Goal: Information Seeking & Learning: Learn about a topic

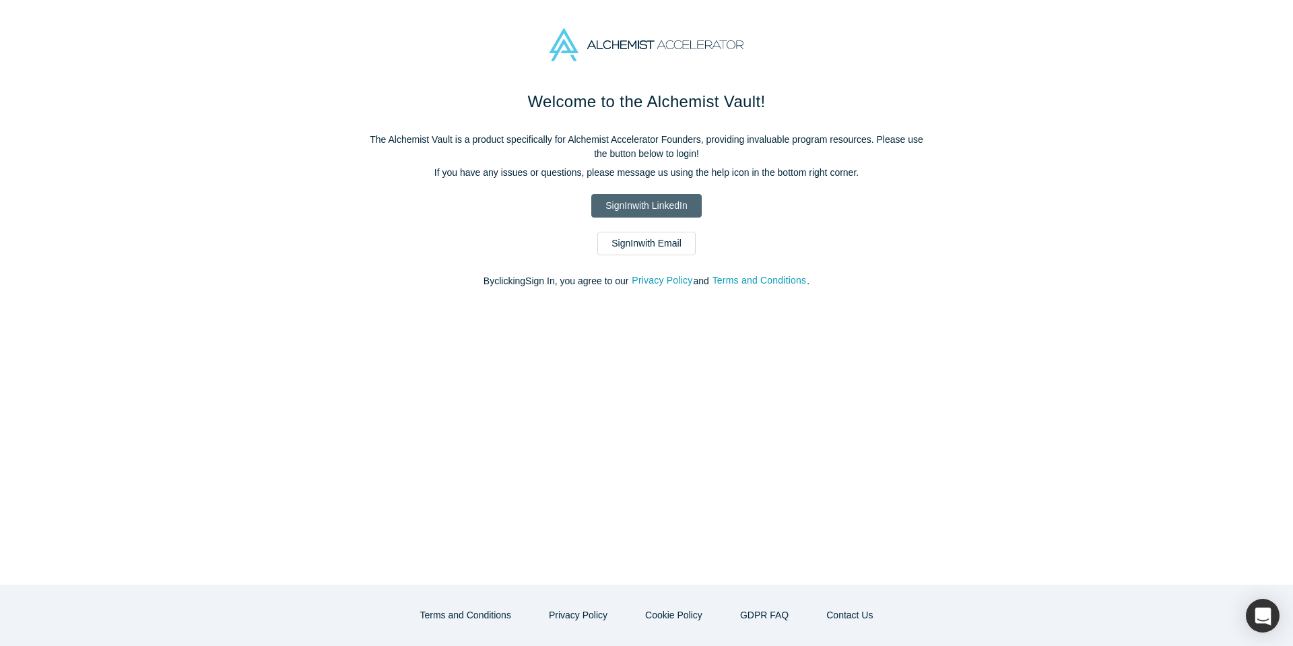
click at [658, 209] on link "Sign In with LinkedIn" at bounding box center [646, 206] width 110 height 24
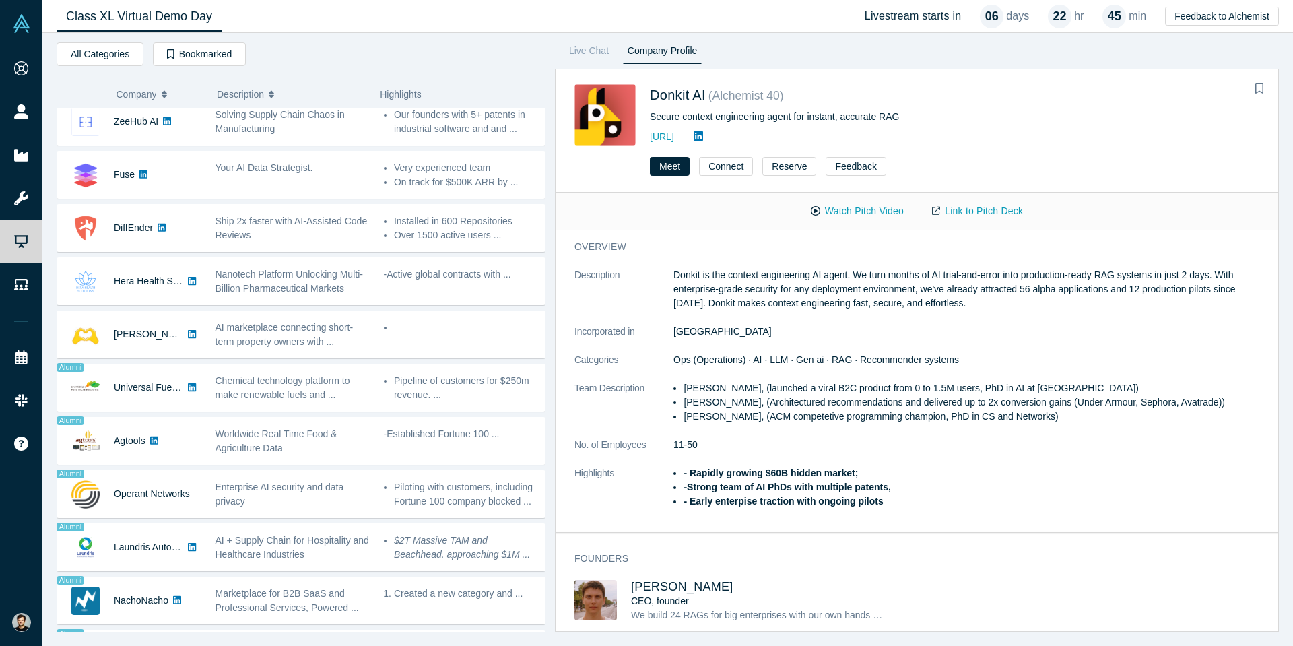
scroll to position [806, 0]
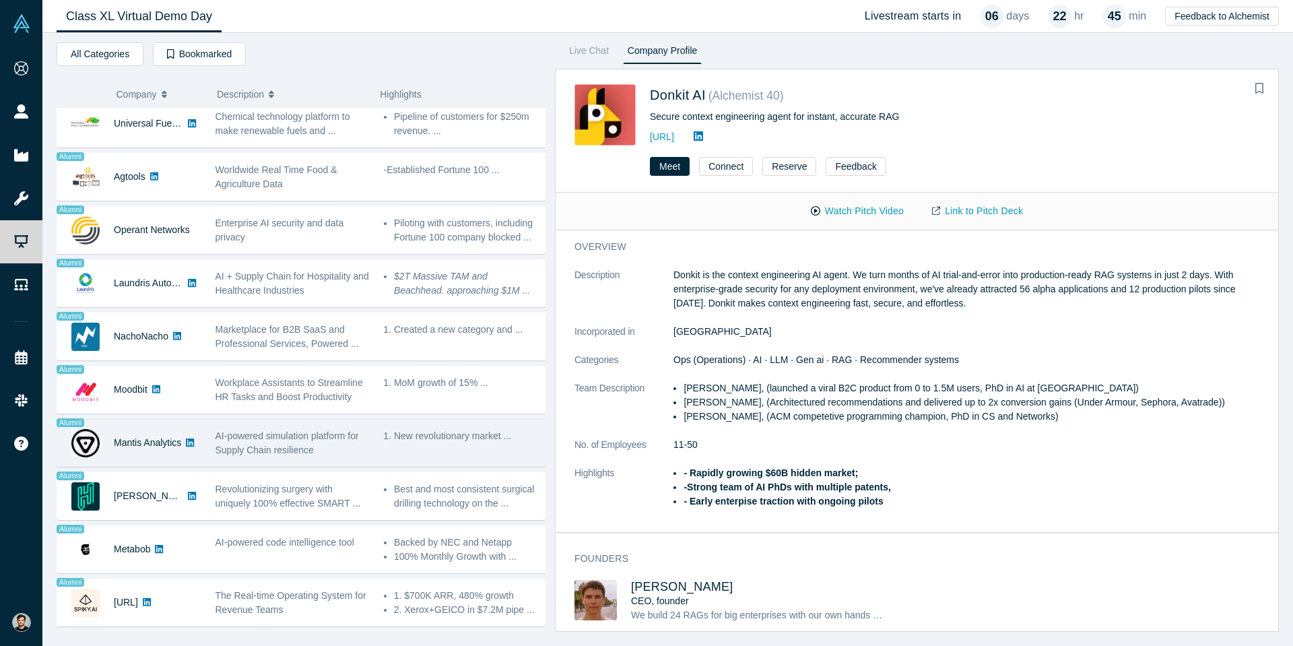
click at [168, 426] on div "Mantis Analytics" at bounding box center [147, 442] width 67 height 46
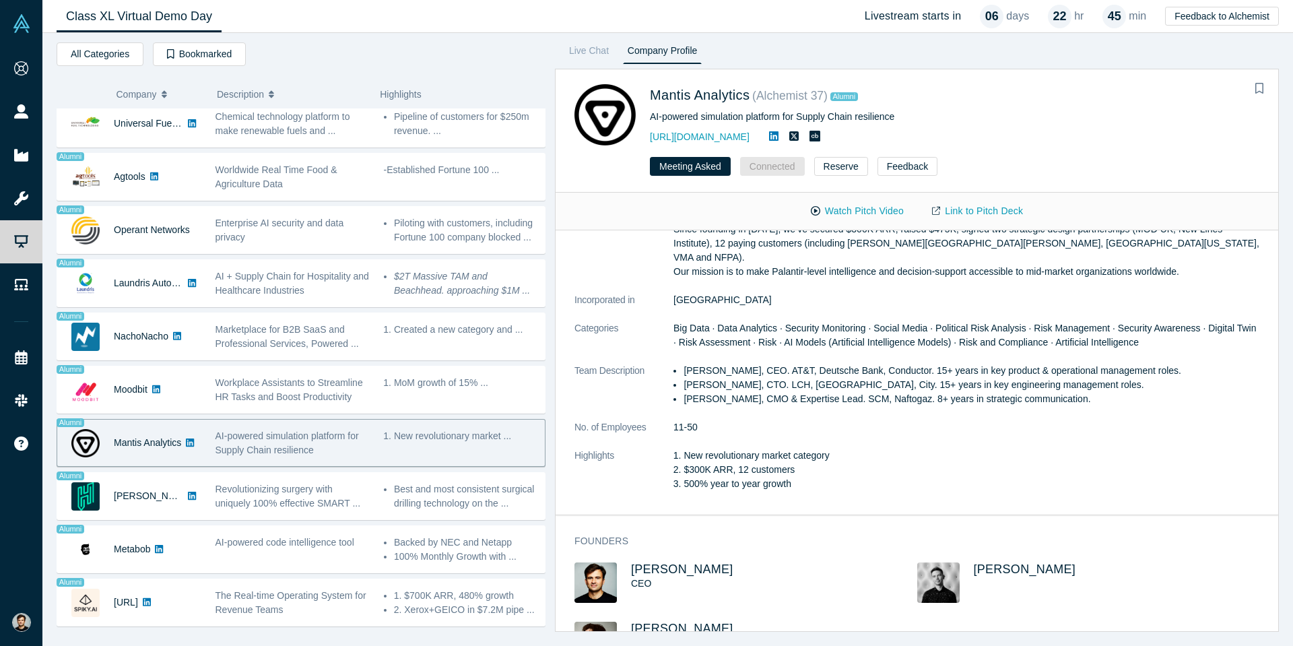
scroll to position [0, 0]
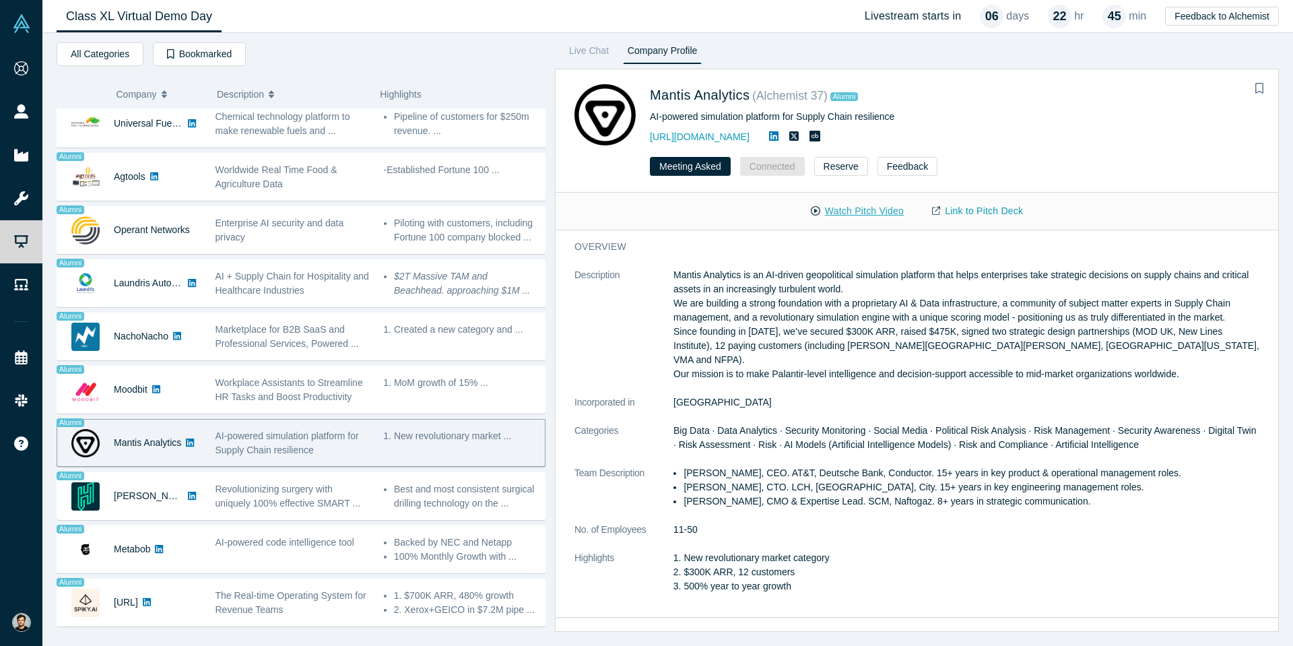
click at [864, 203] on button "Watch Pitch Video" at bounding box center [856, 211] width 121 height 24
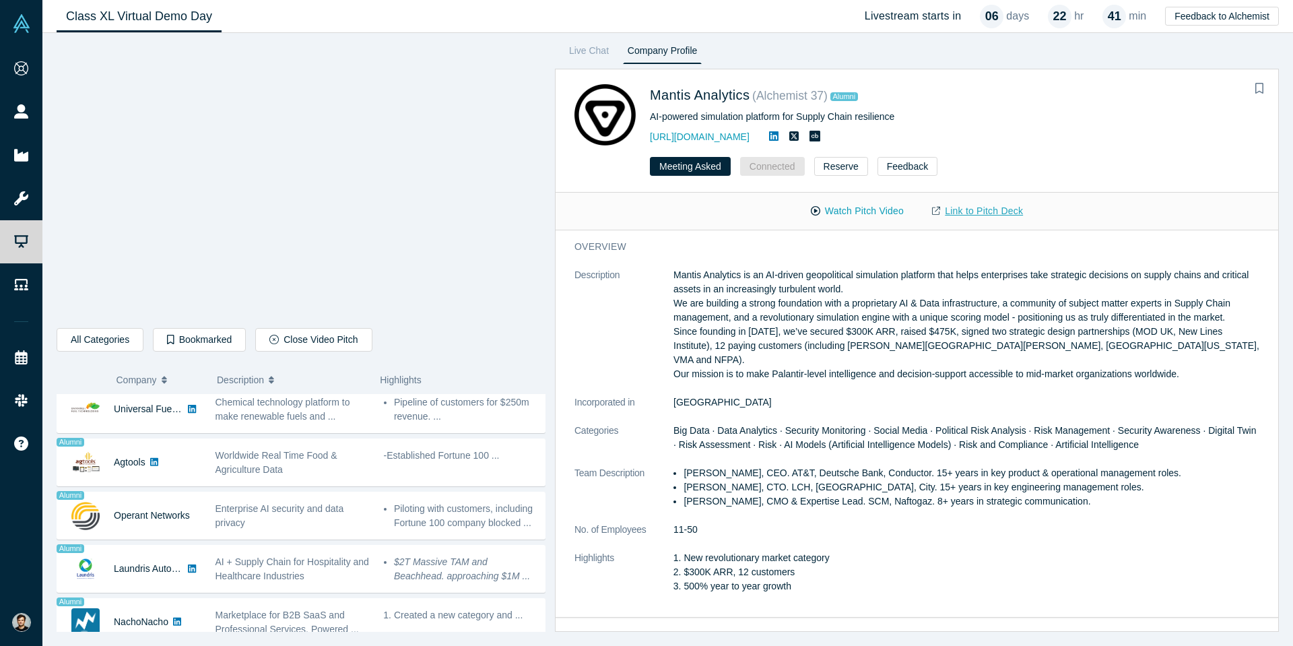
click at [990, 205] on link "Link to Pitch Deck" at bounding box center [977, 211] width 119 height 24
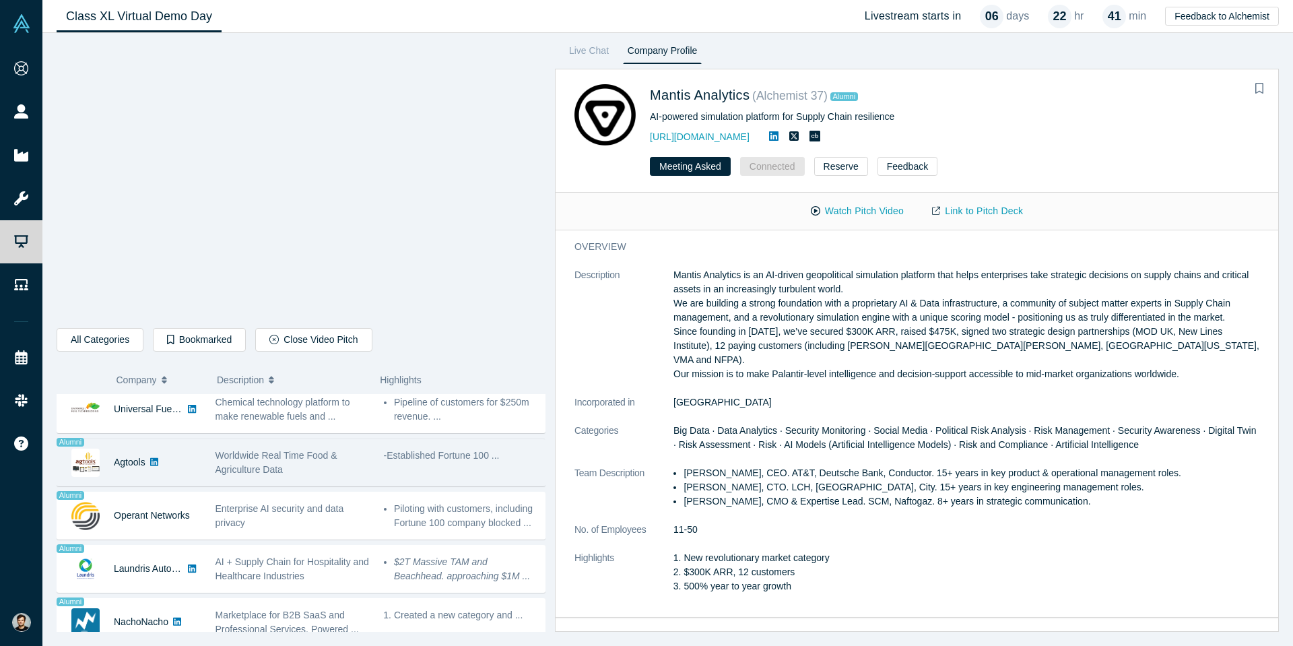
click at [156, 466] on icon at bounding box center [154, 461] width 8 height 9
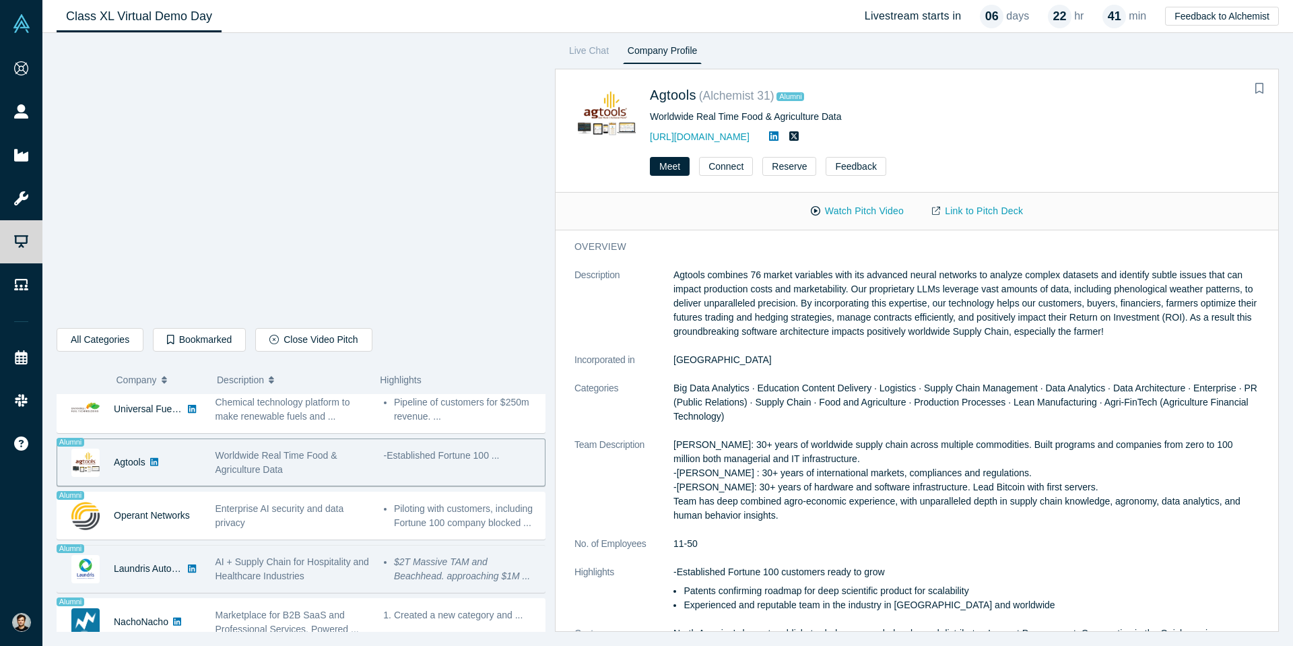
click at [119, 550] on div "Laundris Autonomous Inventory Management" at bounding box center [148, 568] width 69 height 46
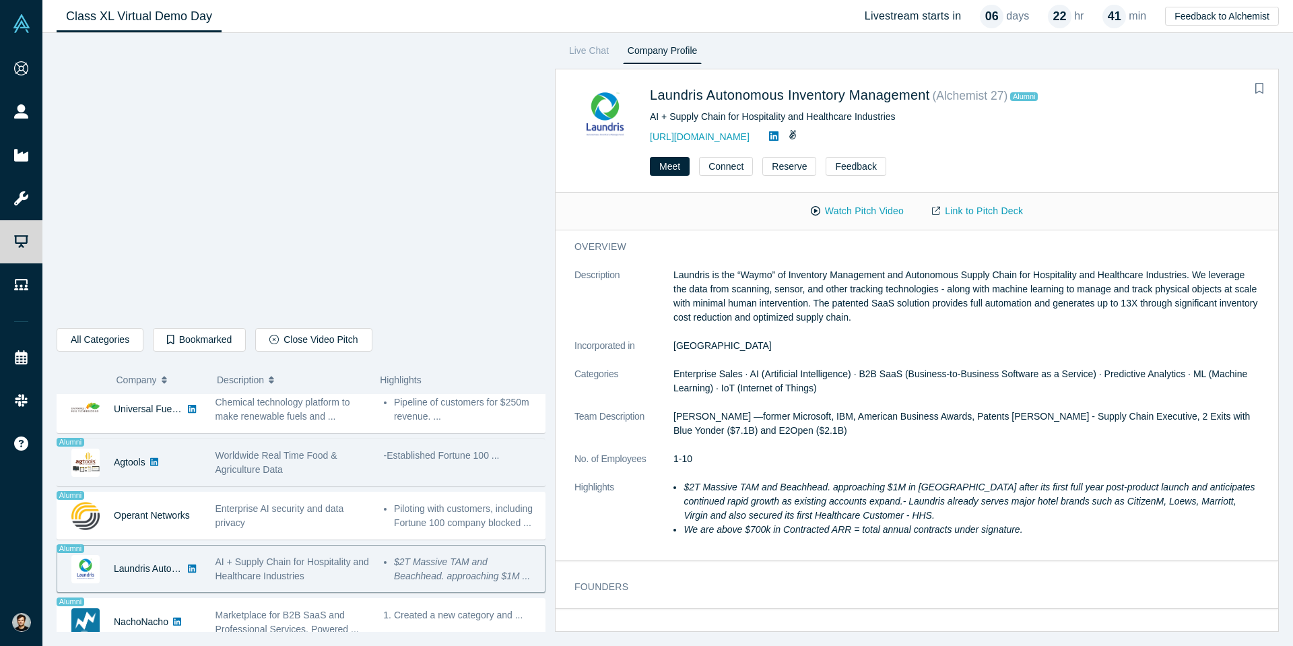
scroll to position [802, 0]
click at [108, 466] on div "Agtools" at bounding box center [129, 467] width 144 height 46
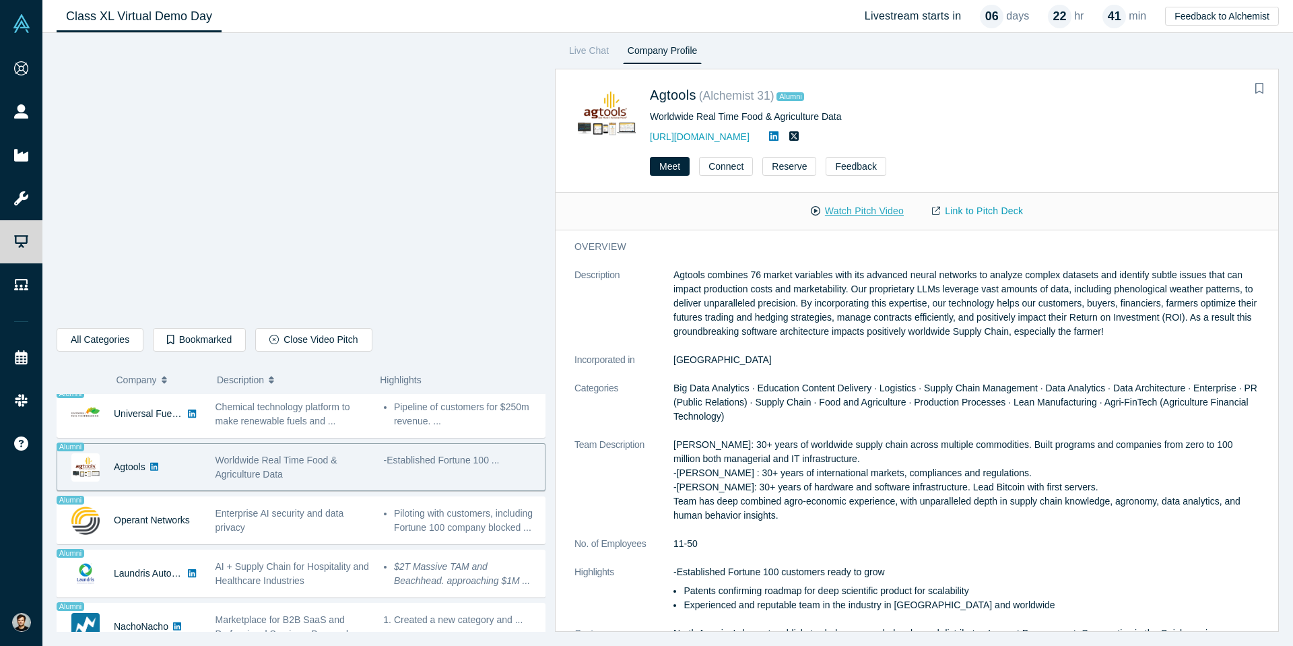
click at [866, 218] on button "Watch Pitch Video" at bounding box center [856, 211] width 121 height 24
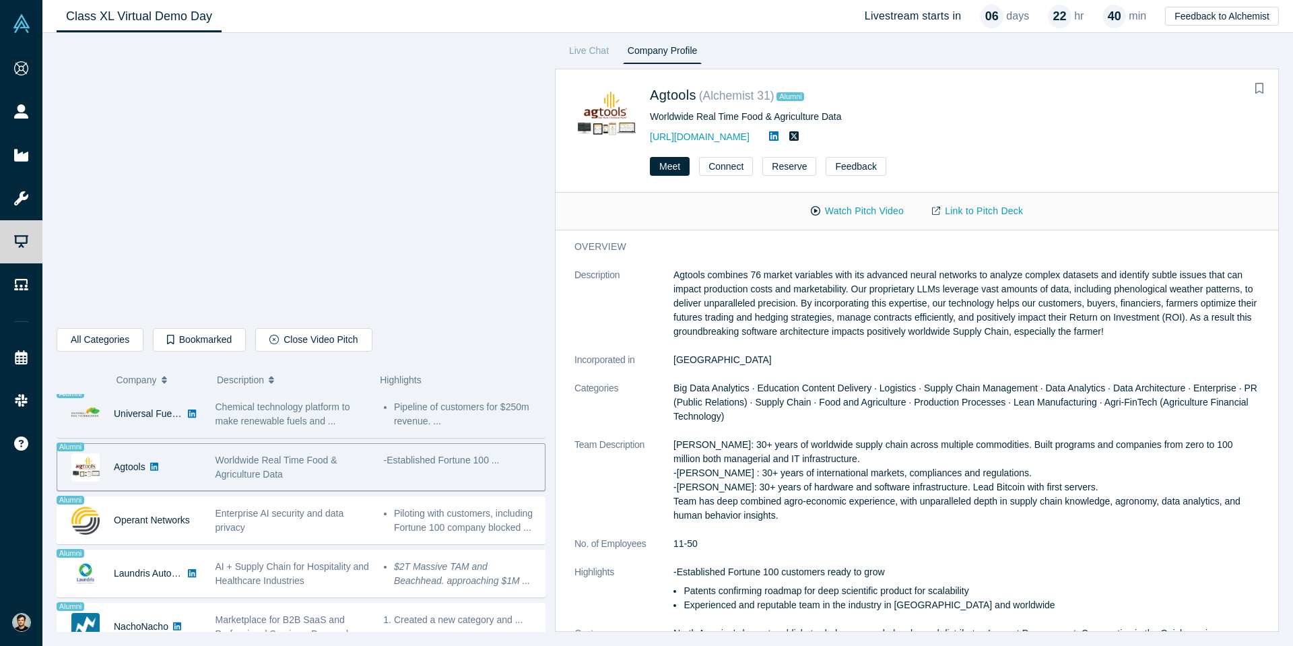
click at [167, 427] on div "Universal Fuel Technologies" at bounding box center [148, 413] width 69 height 46
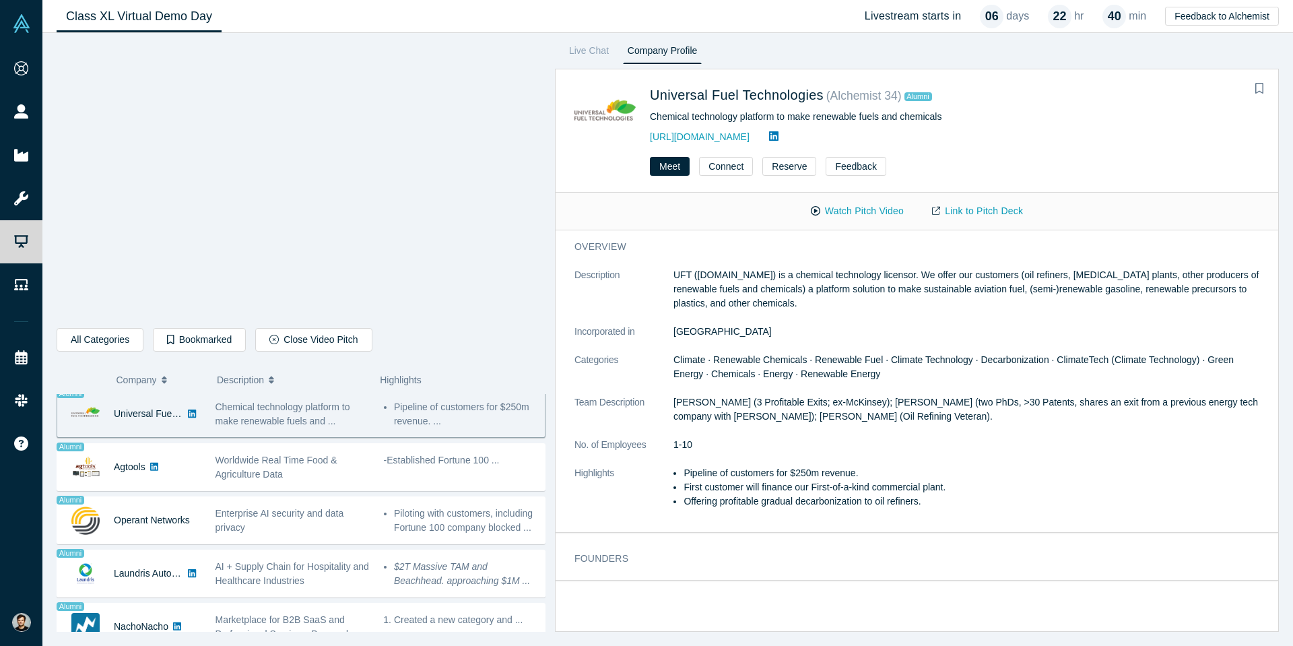
scroll to position [798, 0]
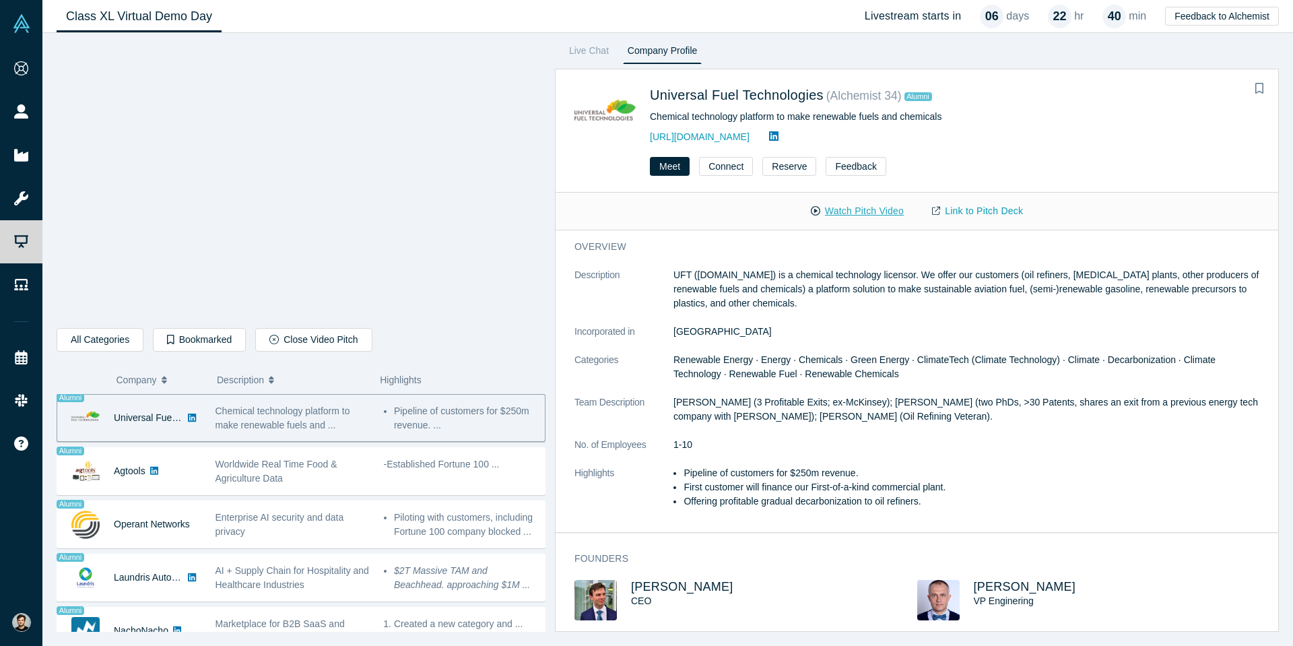
click at [876, 212] on button "Watch Pitch Video" at bounding box center [856, 211] width 121 height 24
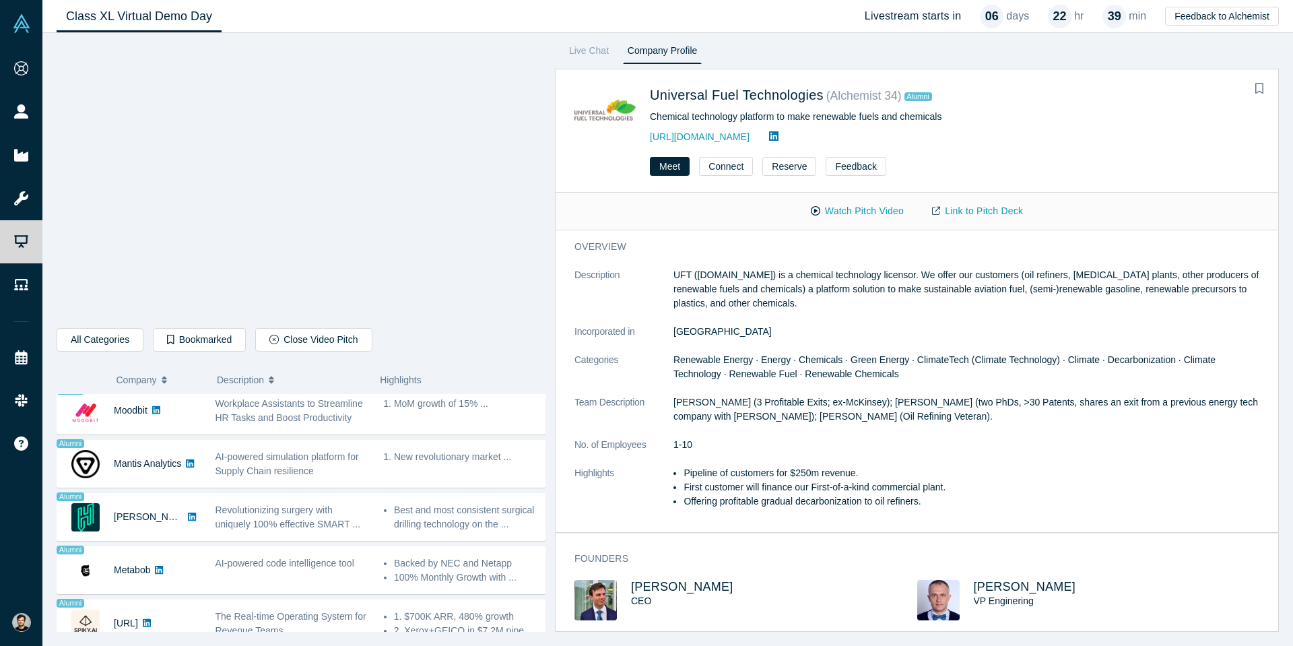
scroll to position [1092, 0]
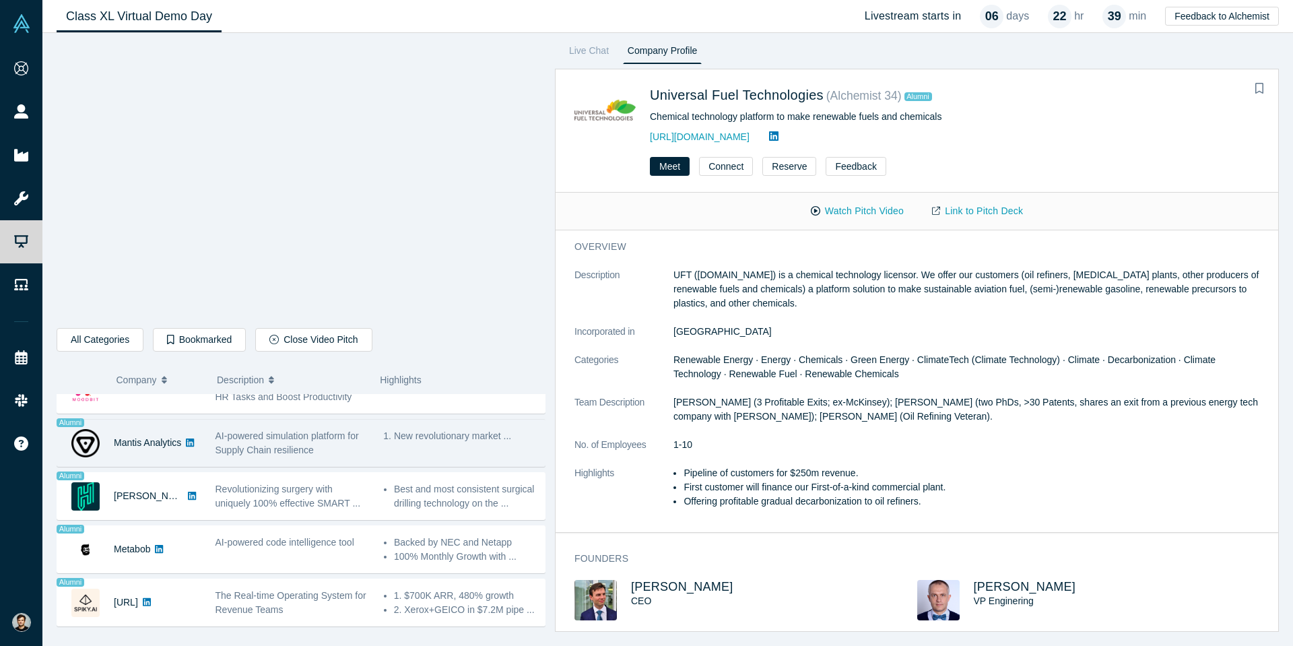
click at [221, 425] on div "AI-powered simulation platform for Supply Chain resilience" at bounding box center [292, 442] width 168 height 42
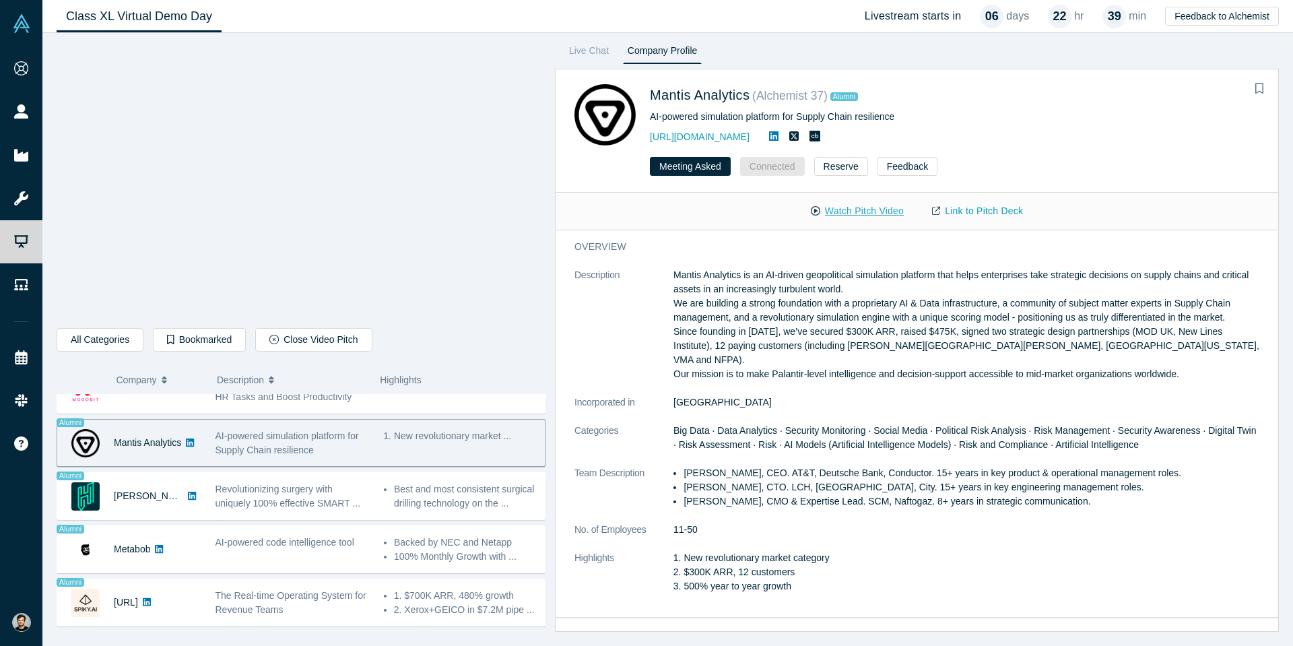
click at [838, 211] on button "Watch Pitch Video" at bounding box center [856, 211] width 121 height 24
